Goal: Transaction & Acquisition: Purchase product/service

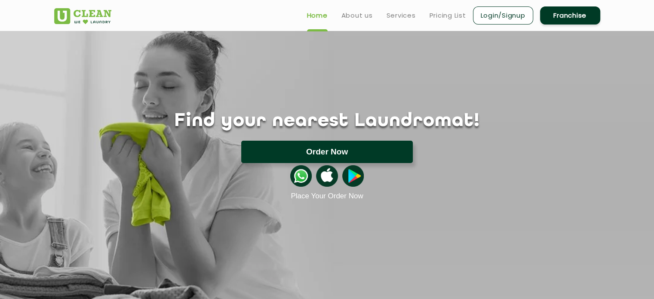
click at [354, 156] on button "Order Now" at bounding box center [327, 152] width 172 height 22
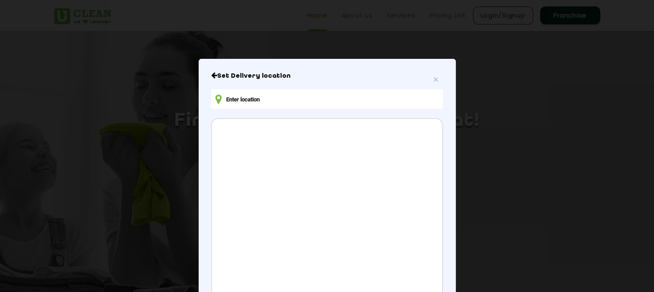
click at [262, 107] on input "text" at bounding box center [326, 98] width 231 height 19
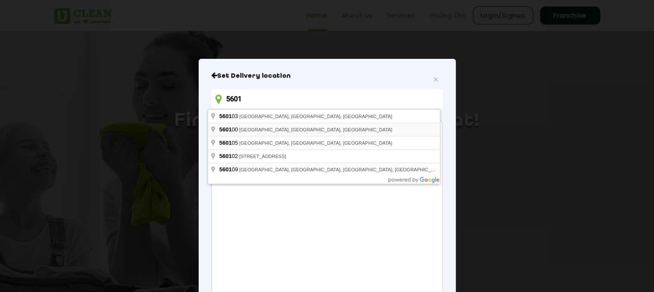
type input "5601"
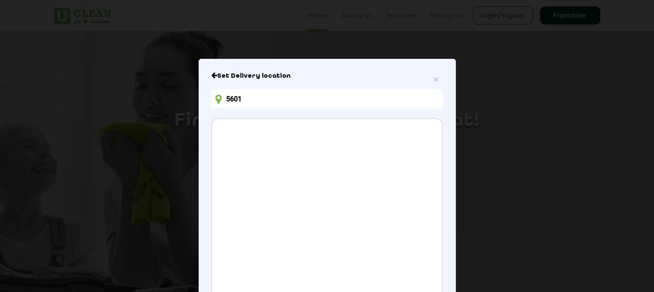
scroll to position [104, 0]
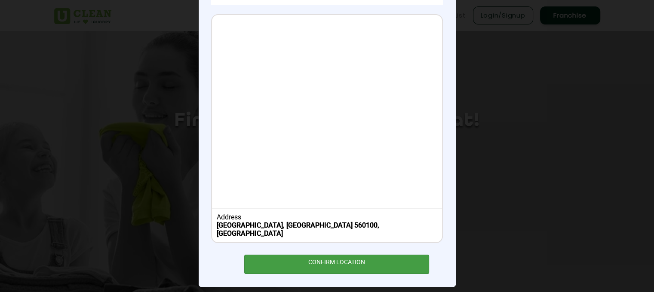
click at [277, 258] on div "CONFIRM LOCATION" at bounding box center [336, 264] width 185 height 19
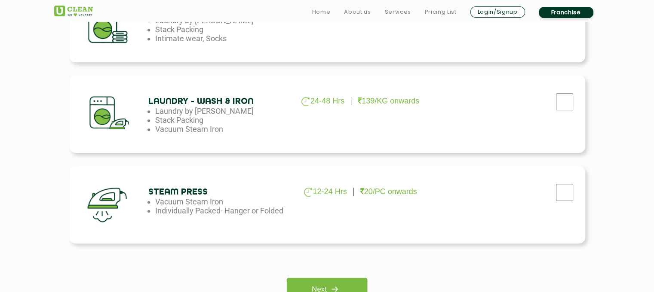
scroll to position [543, 0]
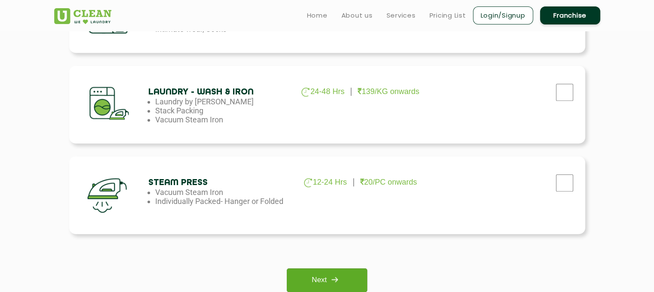
click at [339, 288] on link "Next" at bounding box center [327, 281] width 80 height 24
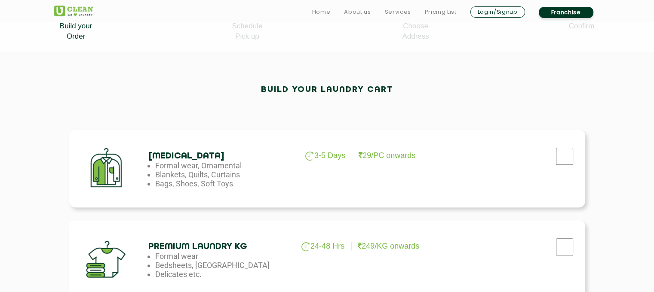
scroll to position [208, 0]
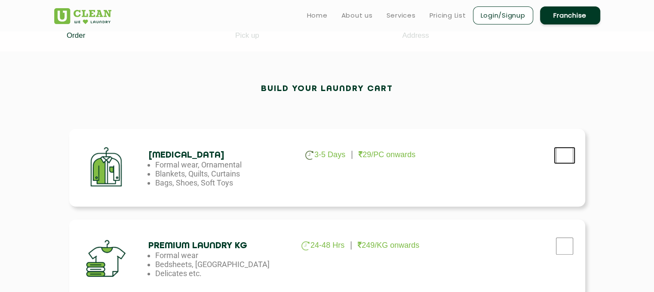
click at [571, 160] on input "checkbox" at bounding box center [564, 155] width 21 height 17
checkbox input "true"
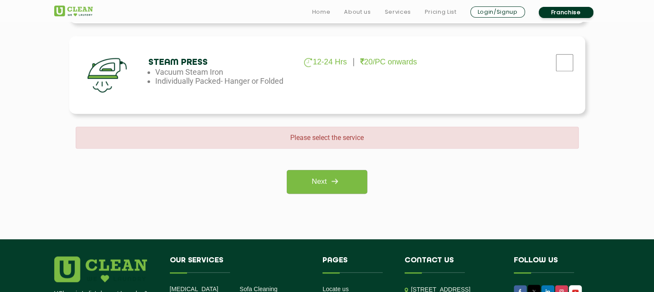
scroll to position [817, 0]
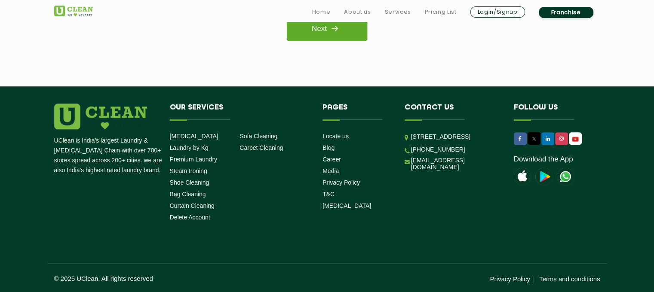
click at [315, 35] on link "Next" at bounding box center [327, 29] width 80 height 24
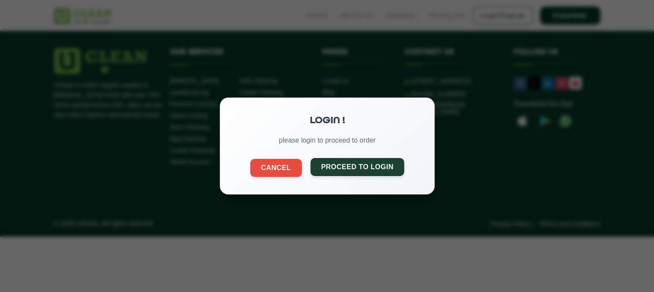
click at [327, 169] on button "Proceed to Login" at bounding box center [357, 167] width 94 height 18
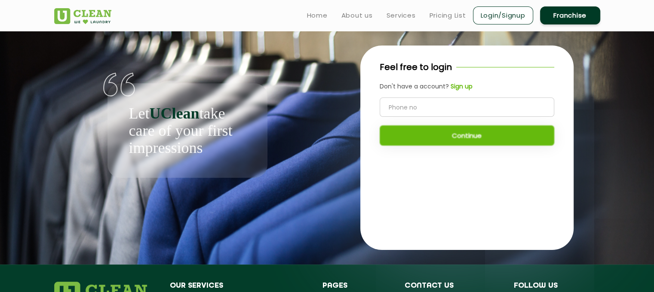
click at [407, 105] on input "tel" at bounding box center [467, 107] width 175 height 19
type input "9711687631"
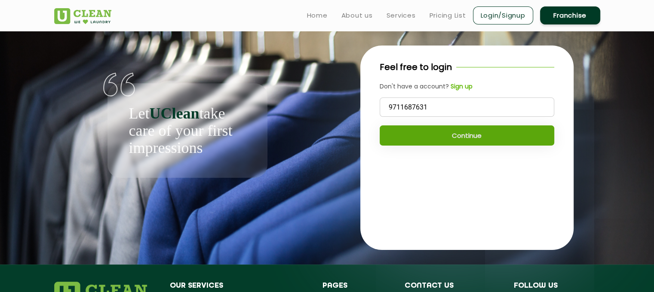
click at [413, 133] on button "Continue" at bounding box center [467, 136] width 175 height 20
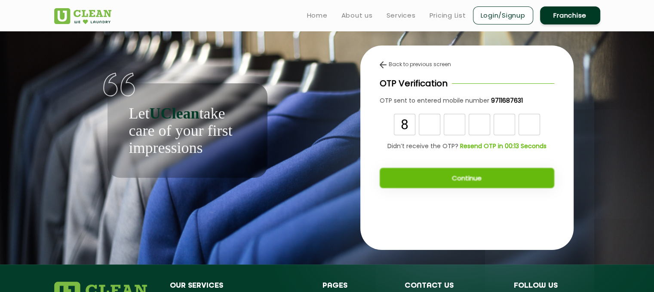
type input "8"
type input "3"
type input "i"
type input "9"
type input "8"
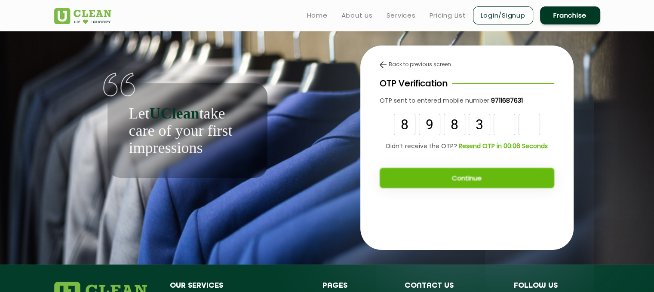
type input "3"
type input "0"
click at [429, 178] on div "Continue" at bounding box center [467, 174] width 175 height 29
click at [514, 127] on input "0" at bounding box center [504, 124] width 21 height 21
type input "3"
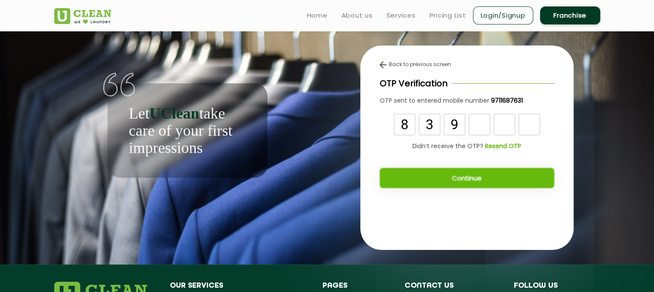
type input "9"
type input "8"
type input "3"
type input "0"
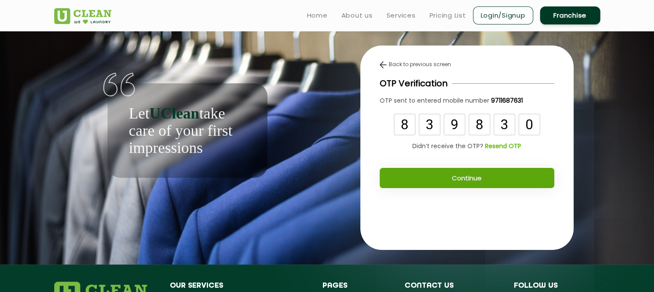
click at [469, 184] on button "Continue" at bounding box center [467, 178] width 175 height 20
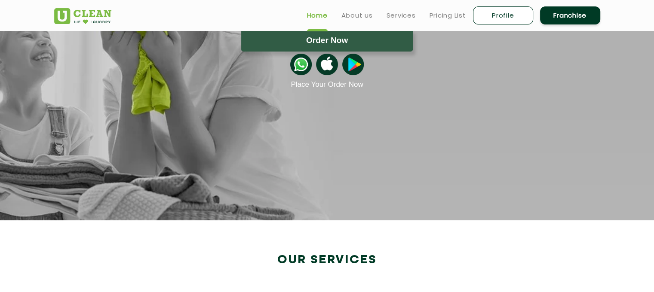
scroll to position [50, 0]
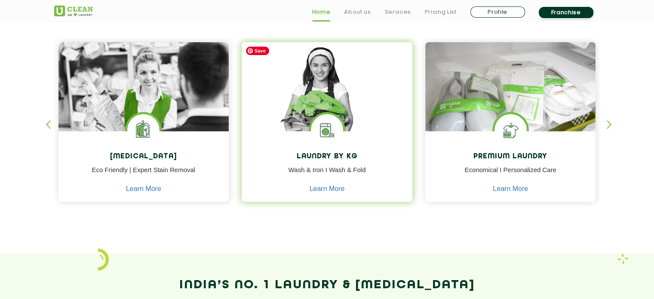
scroll to position [344, 0]
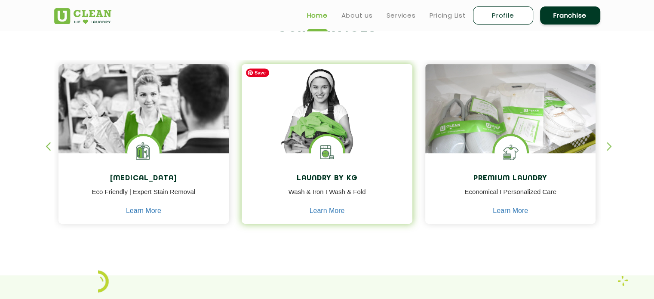
click at [311, 129] on img at bounding box center [327, 121] width 171 height 114
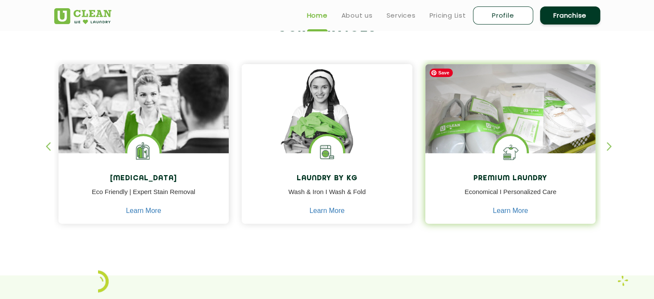
click at [573, 129] on img at bounding box center [510, 121] width 171 height 114
click at [506, 209] on link "Learn More" at bounding box center [510, 211] width 35 height 8
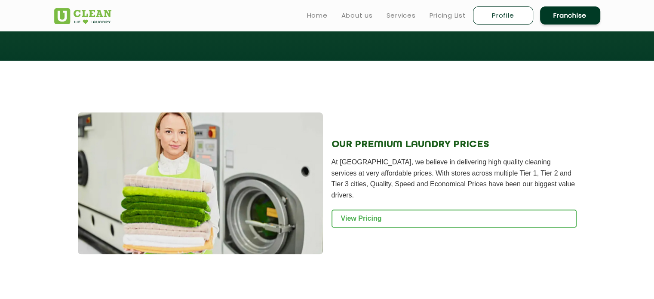
scroll to position [819, 0]
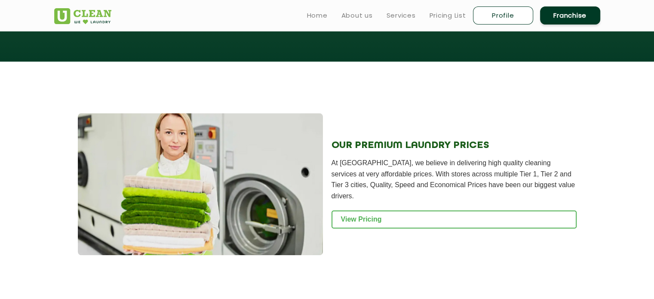
click at [506, 210] on link "View Pricing" at bounding box center [453, 219] width 245 height 18
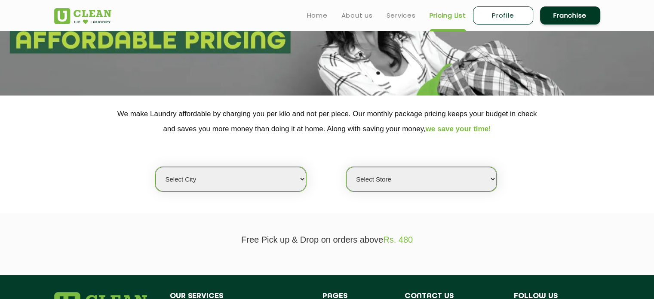
scroll to position [103, 0]
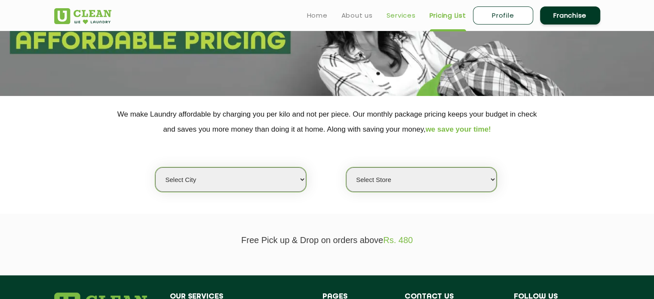
click at [396, 18] on link "Services" at bounding box center [401, 15] width 29 height 10
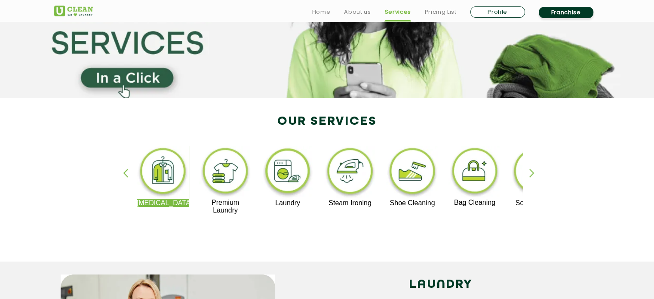
scroll to position [100, 0]
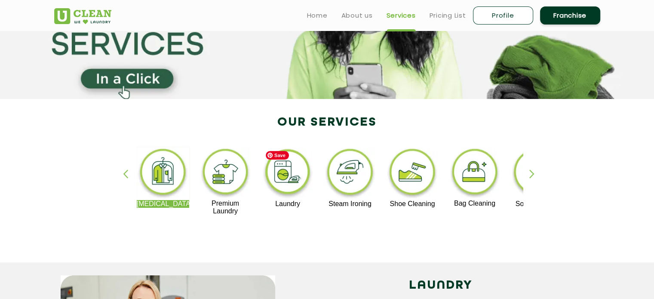
click at [287, 181] on img at bounding box center [287, 173] width 53 height 53
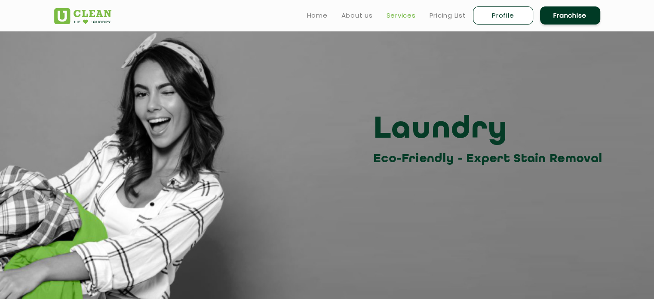
click at [402, 12] on link "Services" at bounding box center [401, 15] width 29 height 10
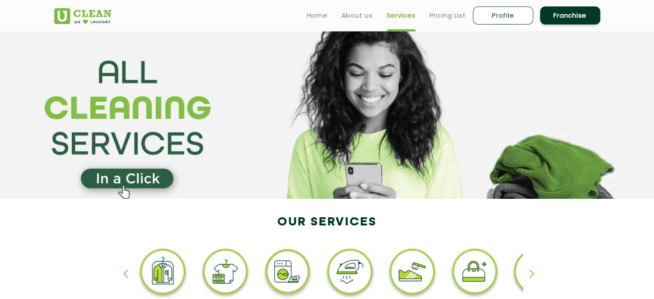
click at [147, 181] on section at bounding box center [327, 115] width 654 height 168
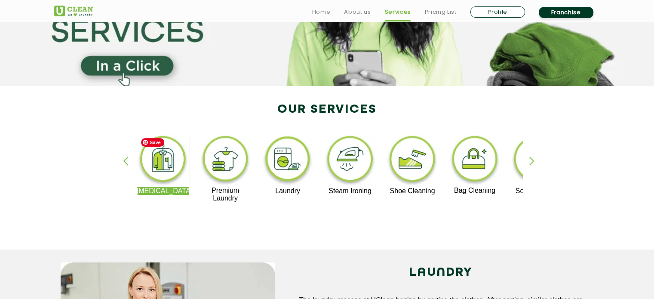
scroll to position [113, 0]
click at [409, 169] on img at bounding box center [412, 159] width 53 height 53
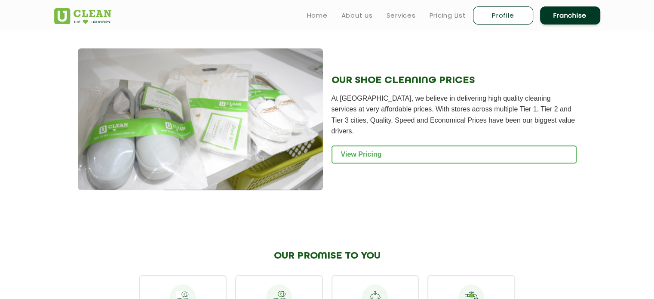
scroll to position [849, 0]
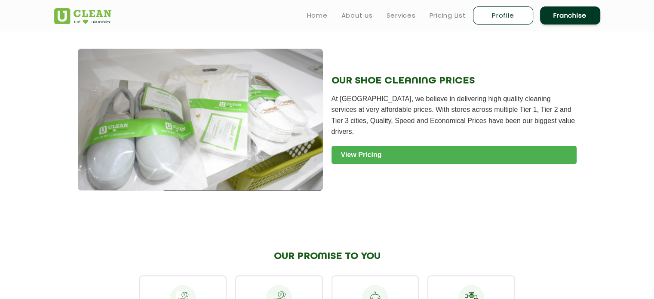
click at [392, 155] on link "View Pricing" at bounding box center [453, 155] width 245 height 18
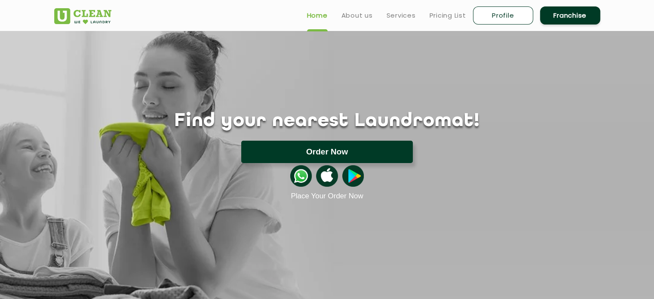
click at [361, 150] on button "Order Now" at bounding box center [327, 152] width 172 height 22
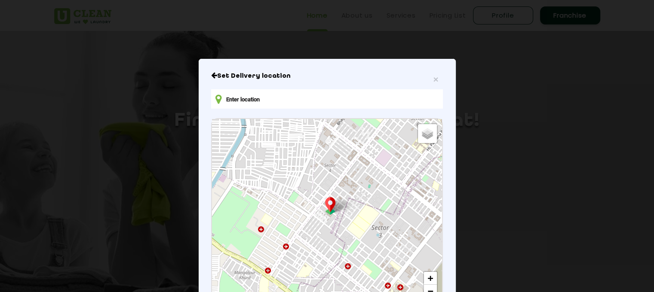
scroll to position [40, 0]
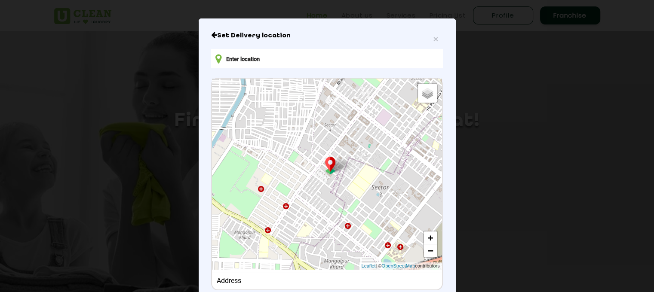
click at [242, 62] on input "text" at bounding box center [326, 58] width 231 height 19
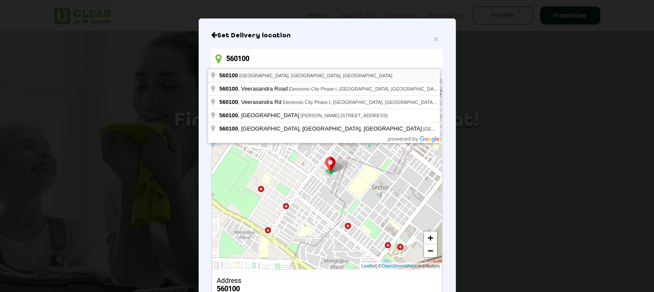
type input "560100"
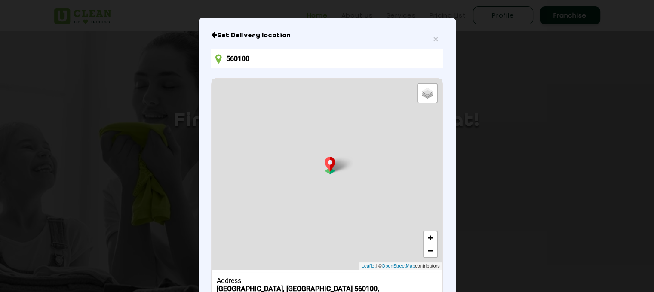
scroll to position [104, 0]
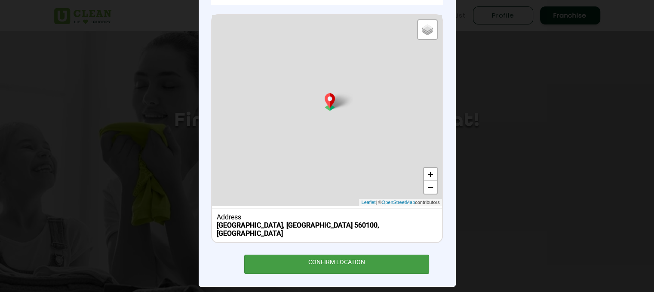
click at [295, 258] on div "CONFIRM LOCATION" at bounding box center [336, 264] width 185 height 19
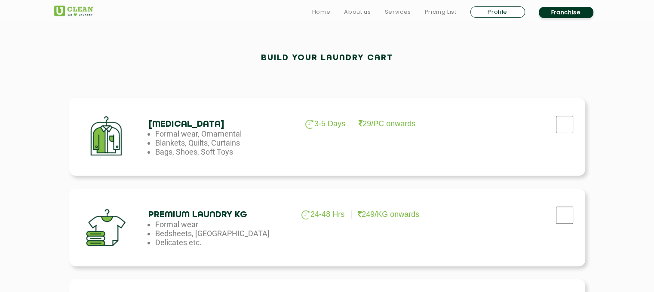
scroll to position [240, 0]
click at [561, 123] on input "checkbox" at bounding box center [564, 123] width 21 height 17
checkbox input "true"
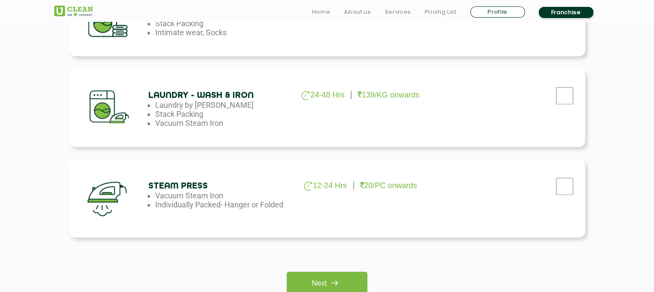
scroll to position [580, 0]
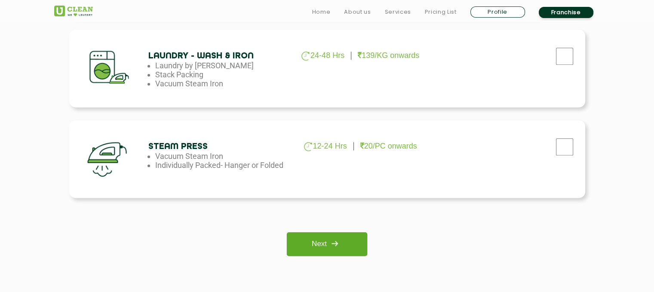
click at [335, 240] on img at bounding box center [334, 243] width 15 height 15
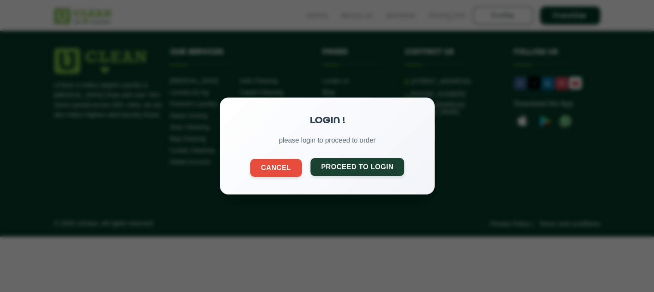
click at [325, 169] on button "Proceed to Login" at bounding box center [357, 167] width 94 height 18
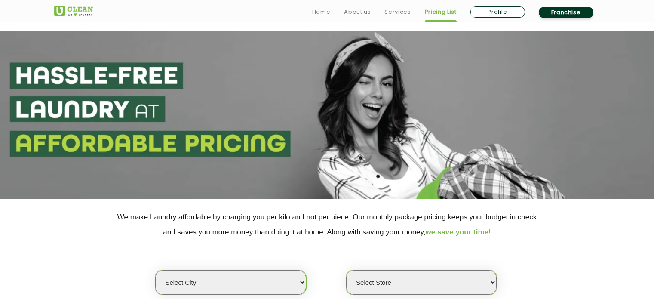
scroll to position [181, 0]
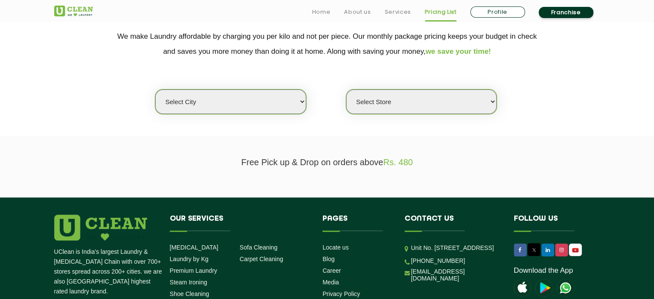
click at [267, 104] on select "Select city [GEOGRAPHIC_DATA] [GEOGRAPHIC_DATA] [GEOGRAPHIC_DATA] [GEOGRAPHIC_D…" at bounding box center [230, 101] width 150 height 25
select select "6"
click at [155, 89] on select "Select city [GEOGRAPHIC_DATA] [GEOGRAPHIC_DATA] [GEOGRAPHIC_DATA] [GEOGRAPHIC_D…" at bounding box center [230, 101] width 150 height 25
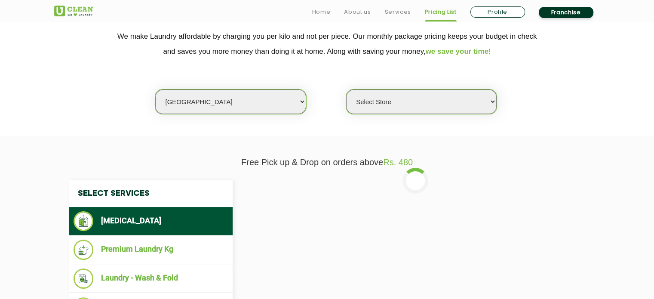
click at [390, 98] on select "Select Store [GEOGRAPHIC_DATA] [GEOGRAPHIC_DATA] UClean KR [GEOGRAPHIC_DATA] [G…" at bounding box center [421, 101] width 150 height 25
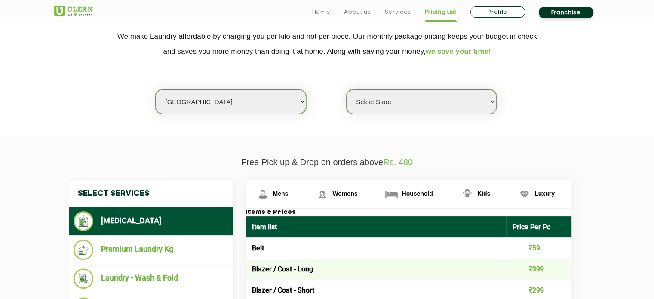
select select "319"
click at [346, 89] on select "Select Store [GEOGRAPHIC_DATA] [GEOGRAPHIC_DATA] UClean KR [GEOGRAPHIC_DATA] [G…" at bounding box center [421, 101] width 150 height 25
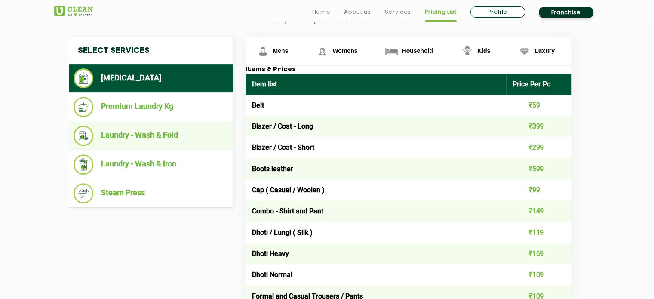
scroll to position [325, 0]
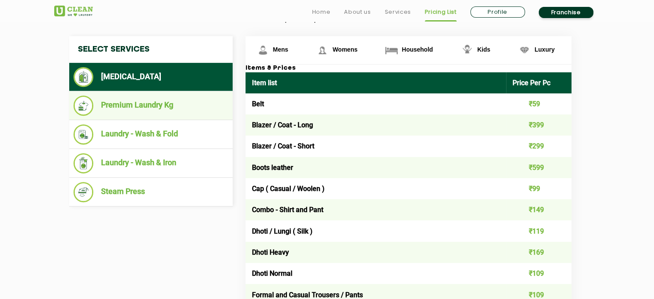
click at [150, 110] on li "Premium Laundry Kg" at bounding box center [151, 105] width 155 height 20
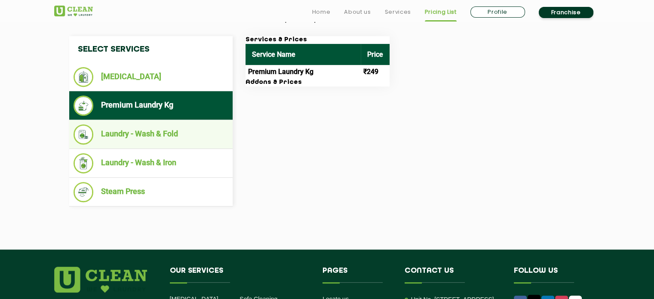
click at [149, 136] on li "Laundry - Wash & Fold" at bounding box center [151, 134] width 155 height 20
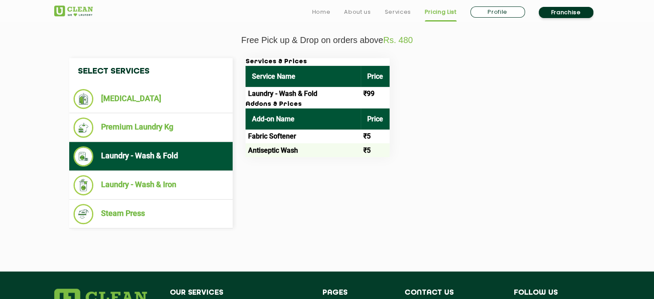
scroll to position [304, 0]
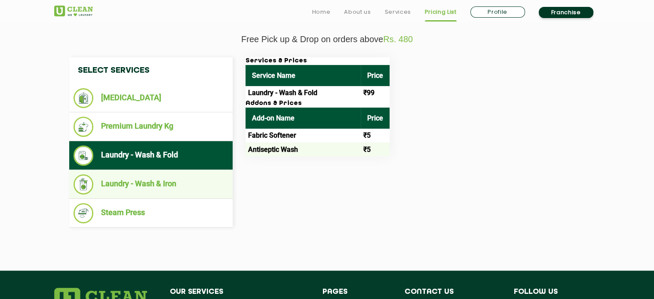
click at [191, 180] on li "Laundry - Wash & Iron" at bounding box center [151, 184] width 155 height 20
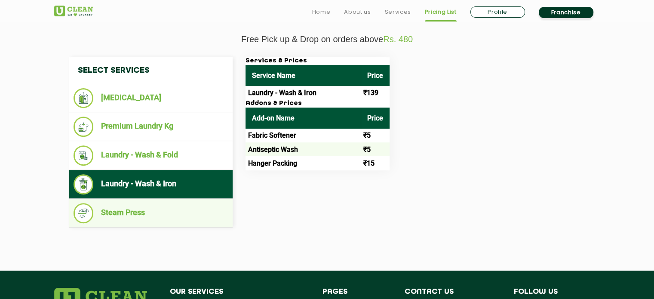
click at [149, 204] on li "Steam Press" at bounding box center [151, 213] width 155 height 20
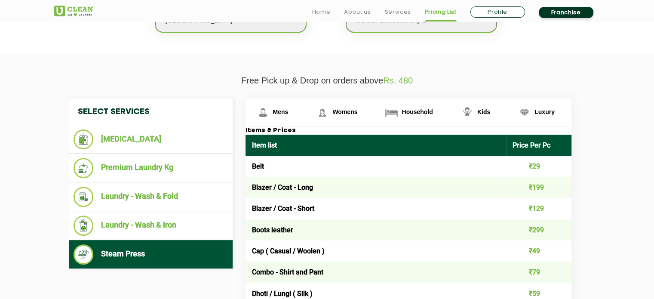
scroll to position [261, 0]
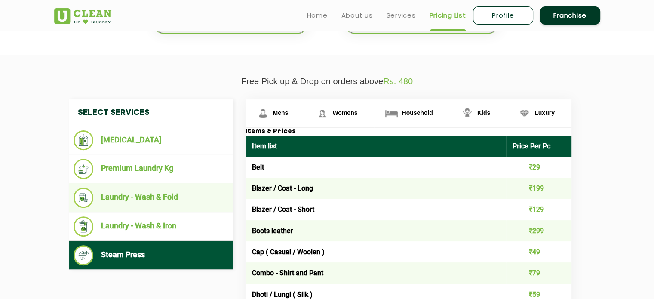
click at [124, 201] on li "Laundry - Wash & Fold" at bounding box center [151, 197] width 155 height 20
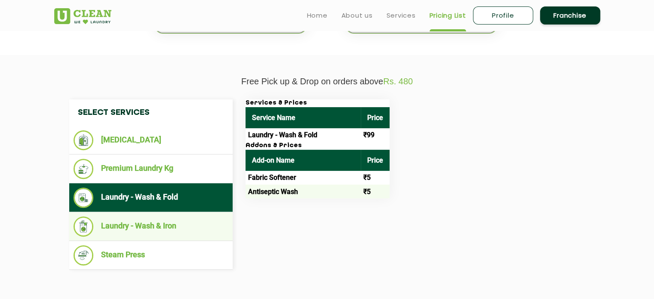
click at [123, 222] on li "Laundry - Wash & Iron" at bounding box center [151, 226] width 155 height 20
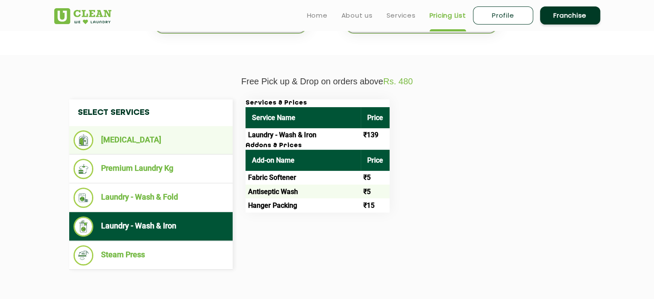
click at [140, 141] on li "[MEDICAL_DATA]" at bounding box center [151, 140] width 155 height 20
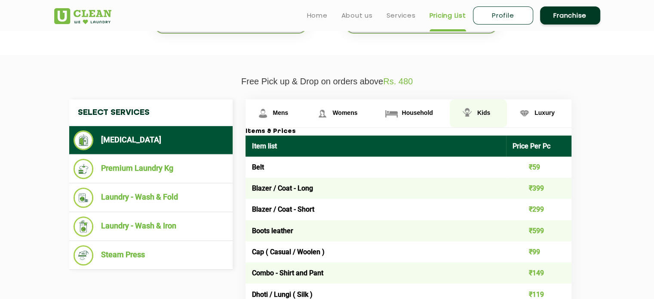
click at [270, 114] on img at bounding box center [262, 113] width 15 height 15
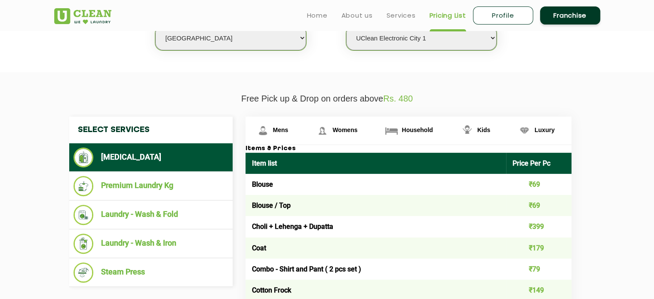
scroll to position [205, 0]
